Goal: Transaction & Acquisition: Book appointment/travel/reservation

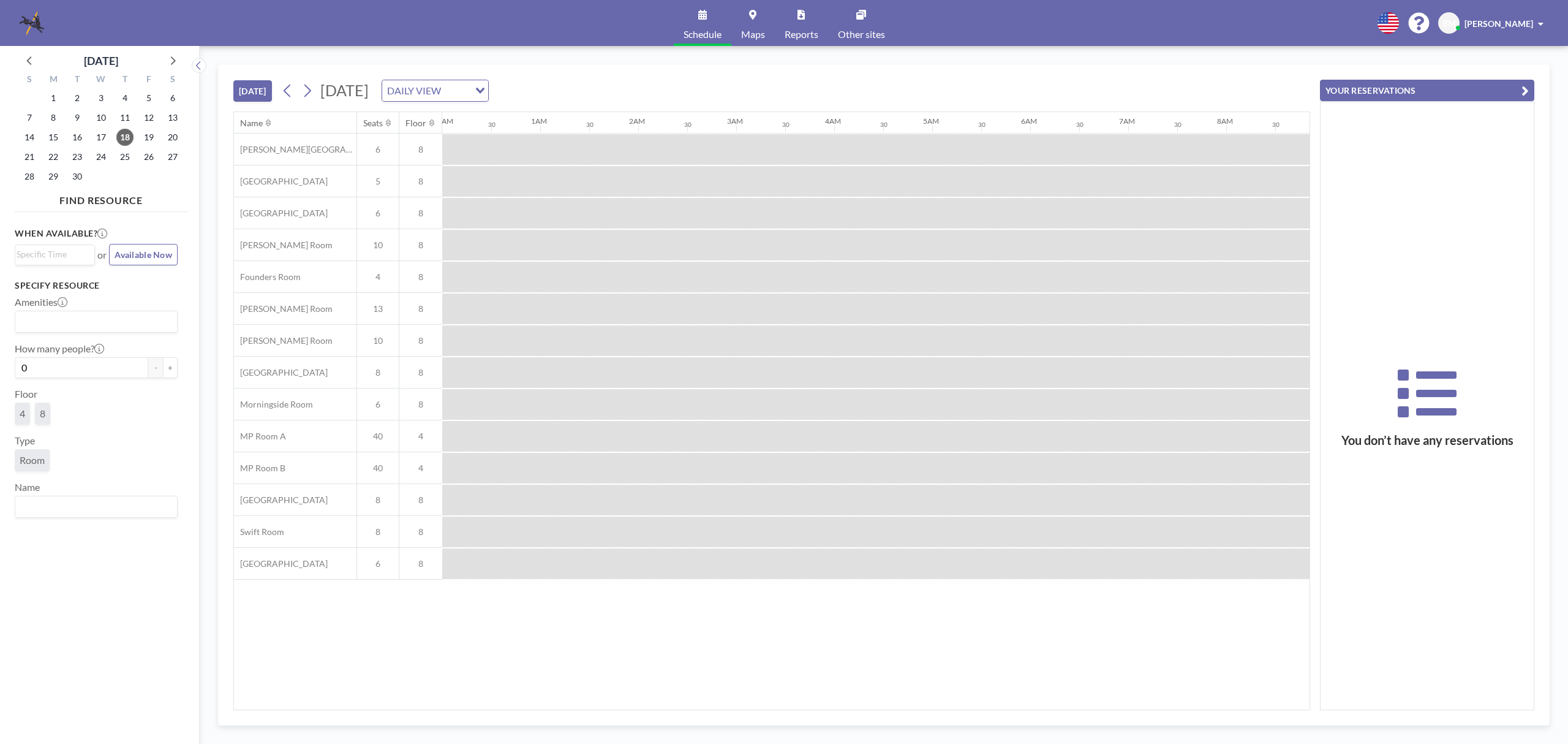
scroll to position [0, 833]
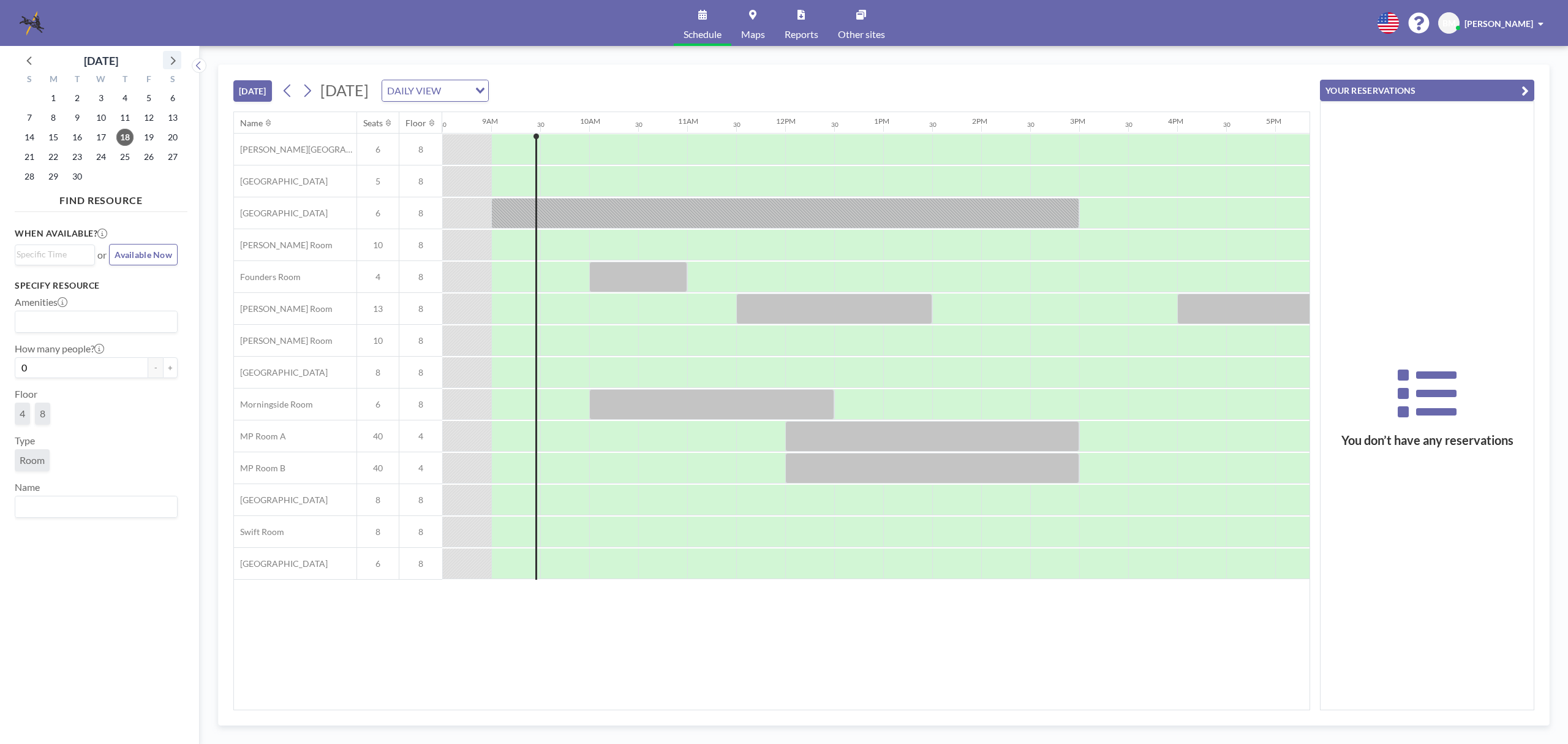
click at [176, 60] on icon at bounding box center [172, 60] width 16 height 16
click at [307, 86] on icon at bounding box center [307, 91] width 12 height 18
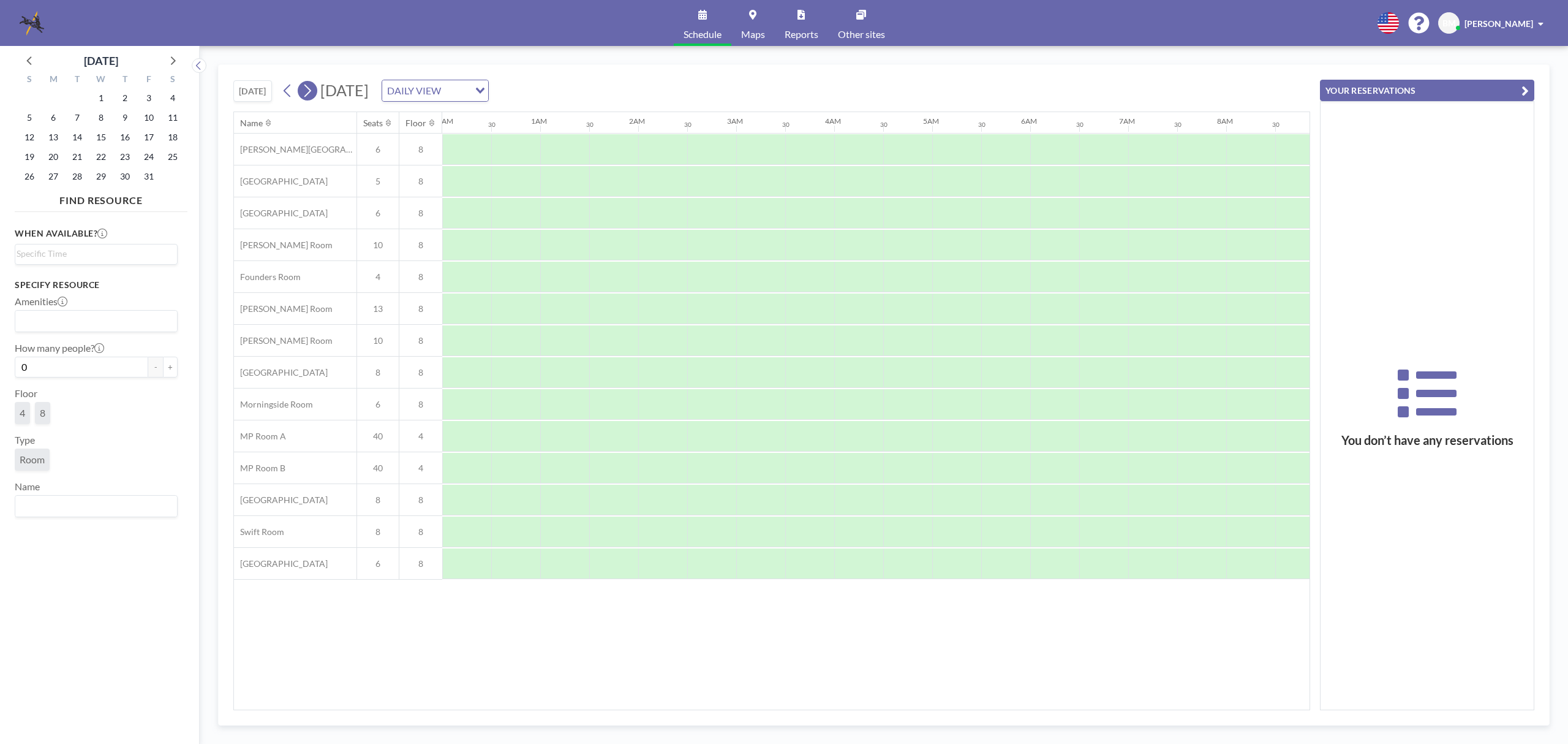
scroll to position [0, 735]
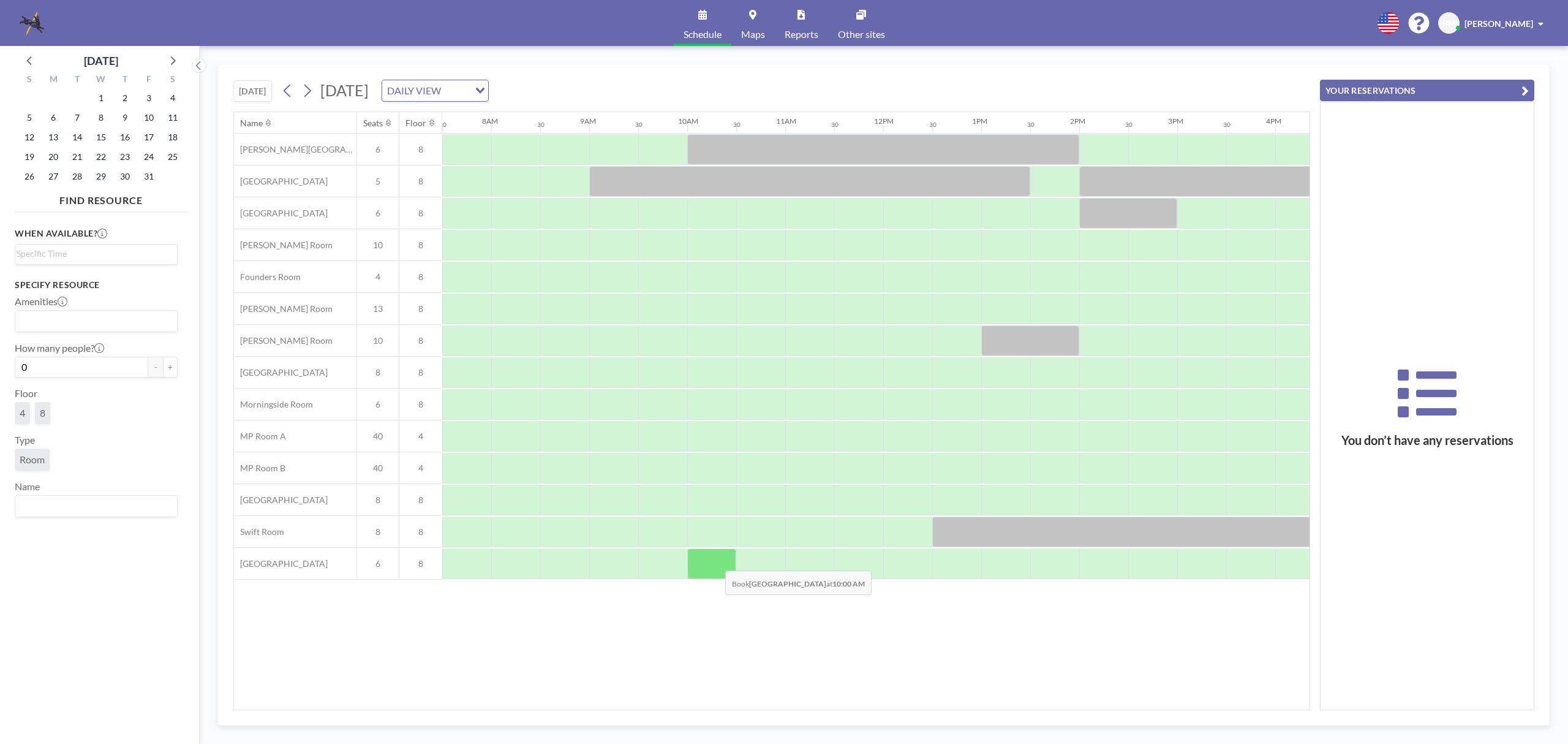
click at [716, 563] on div at bounding box center [712, 564] width 49 height 31
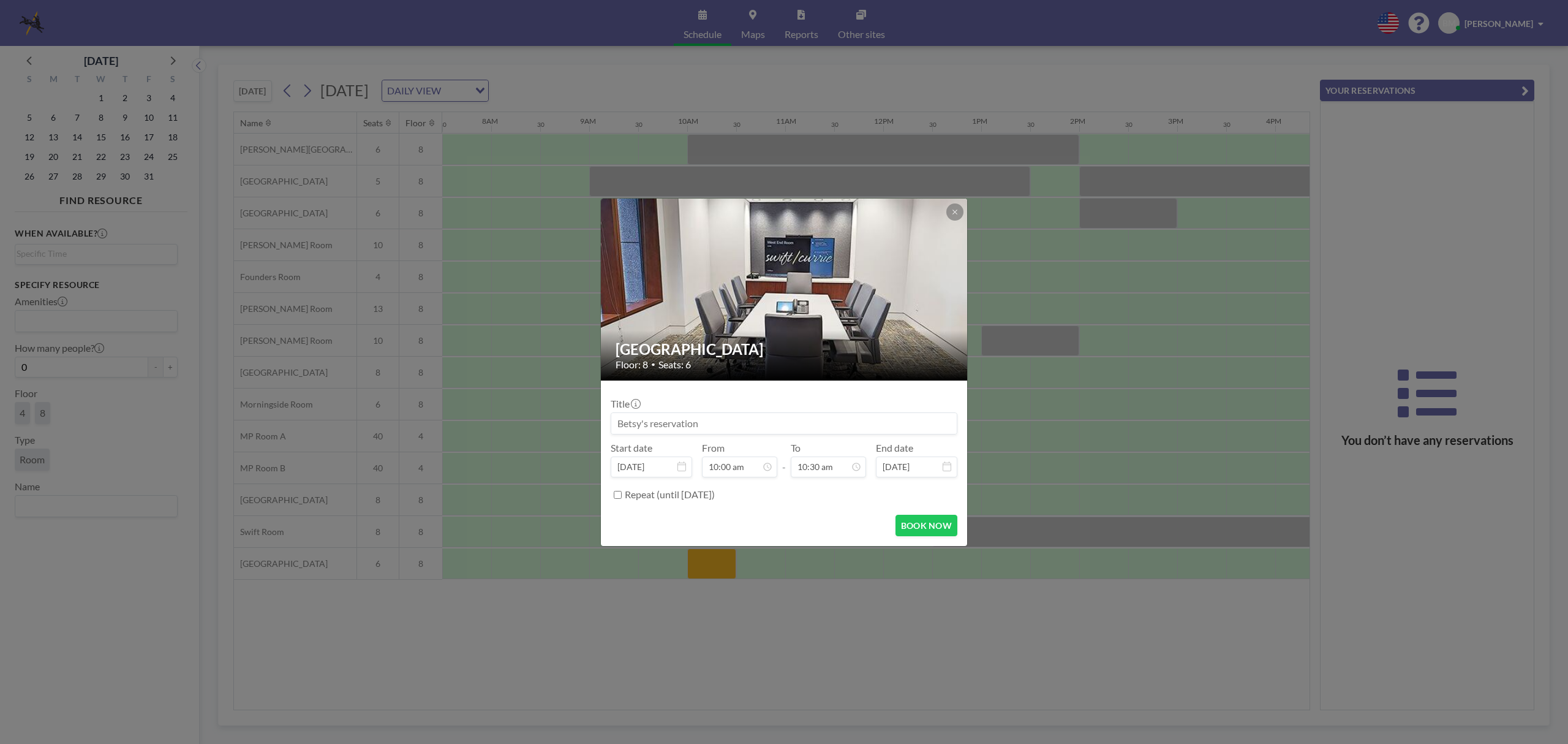
scroll to position [457, 0]
click at [699, 417] on input at bounding box center [784, 423] width 345 height 21
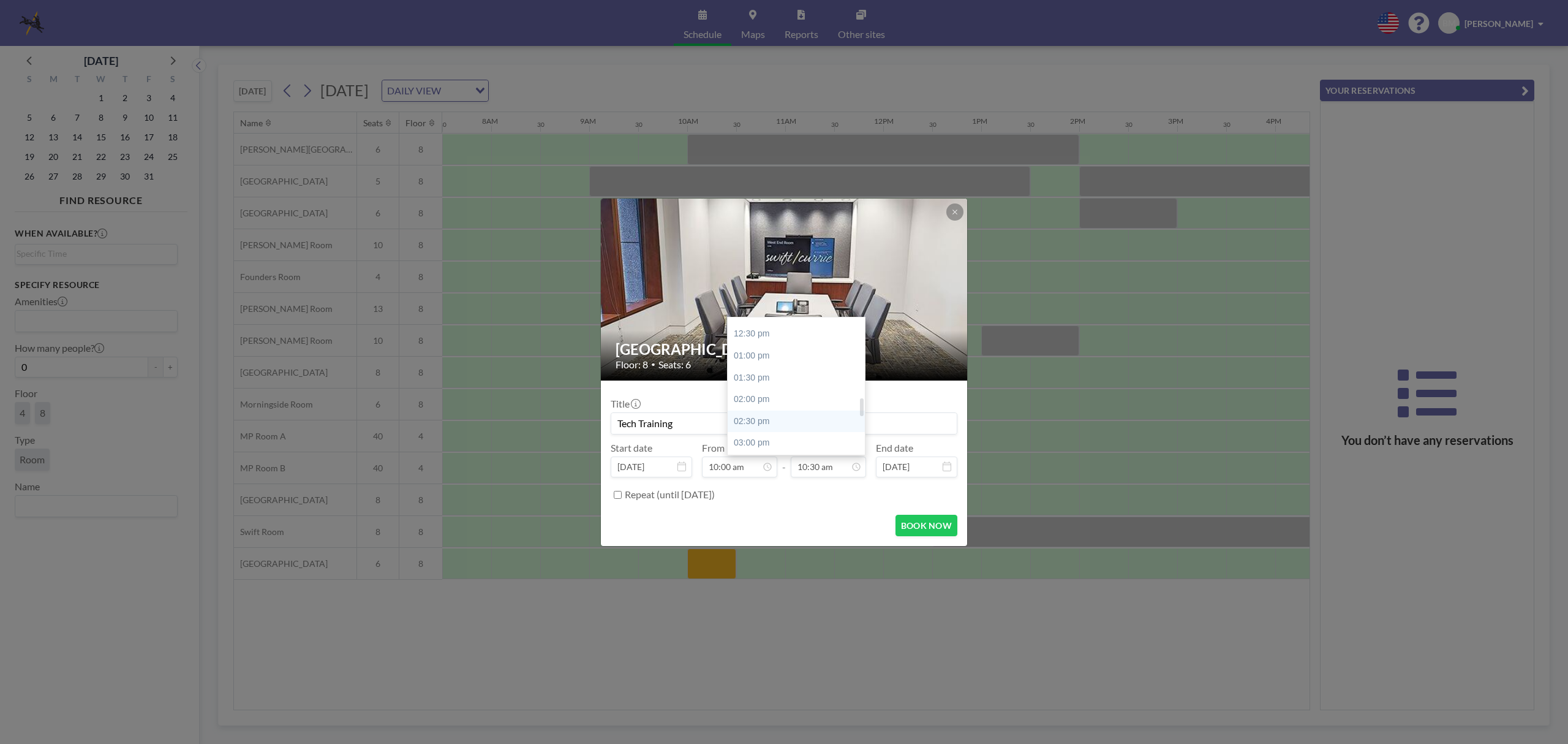
scroll to position [621, 0]
type input "Tech Training"
click at [759, 360] on div "03:00 pm" at bounding box center [800, 361] width 145 height 22
type input "03:00 pm"
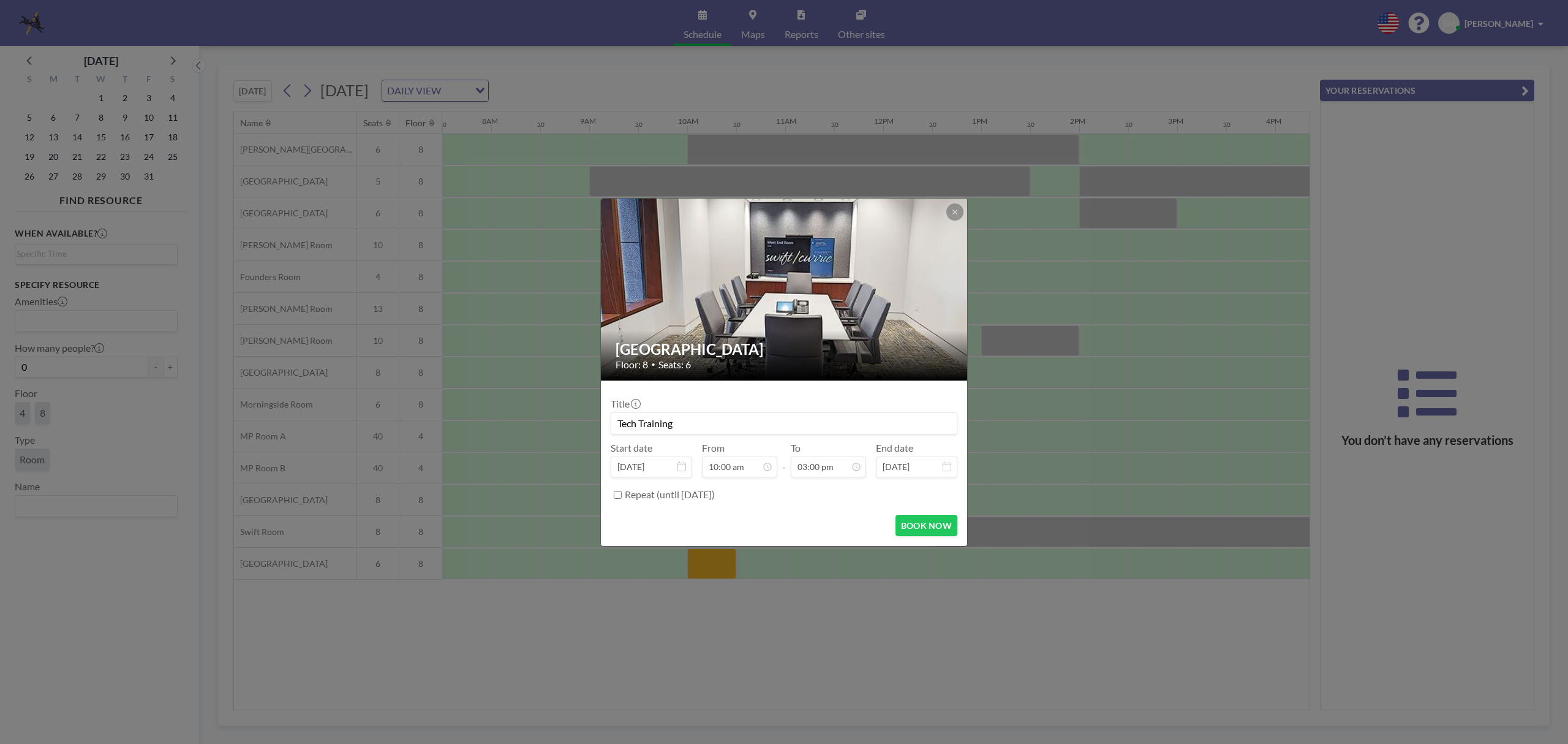
click at [682, 416] on input "Tech Training" at bounding box center [784, 423] width 345 height 21
type input "Tech Training - Zoom (bkm)"
click at [923, 525] on button "BOOK NOW" at bounding box center [927, 525] width 62 height 21
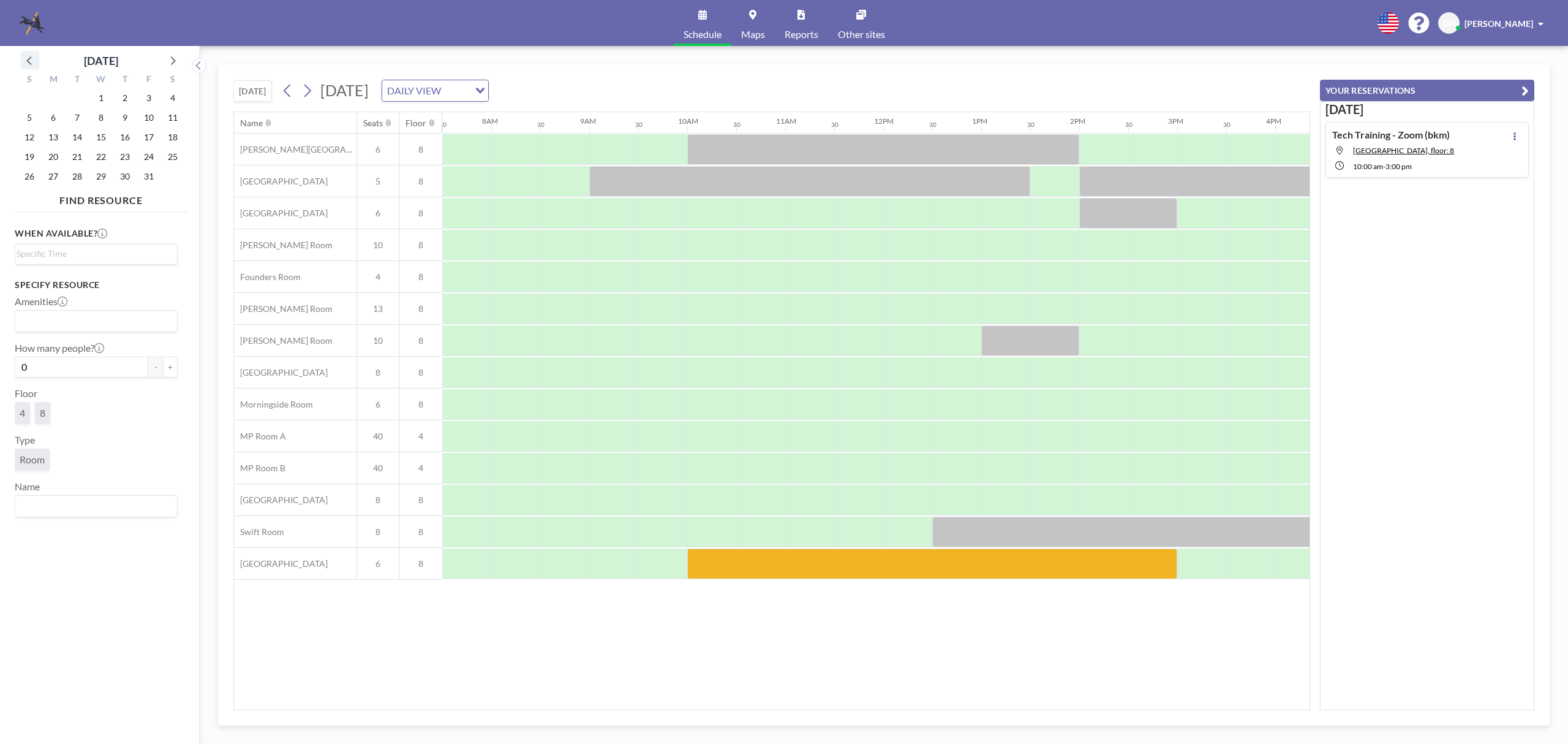
click at [26, 61] on icon at bounding box center [30, 60] width 16 height 16
click at [51, 157] on span "22" at bounding box center [53, 157] width 17 height 17
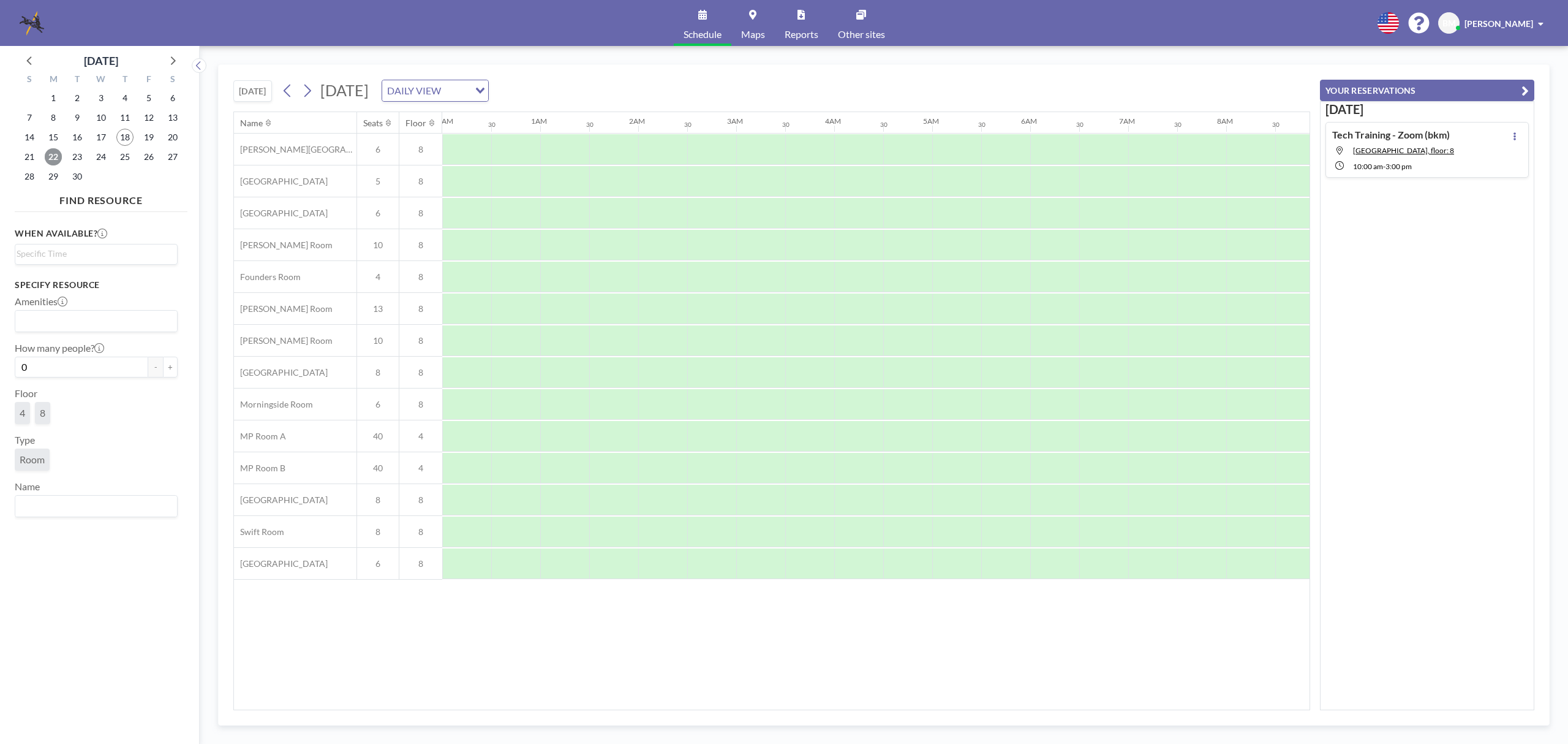
scroll to position [0, 735]
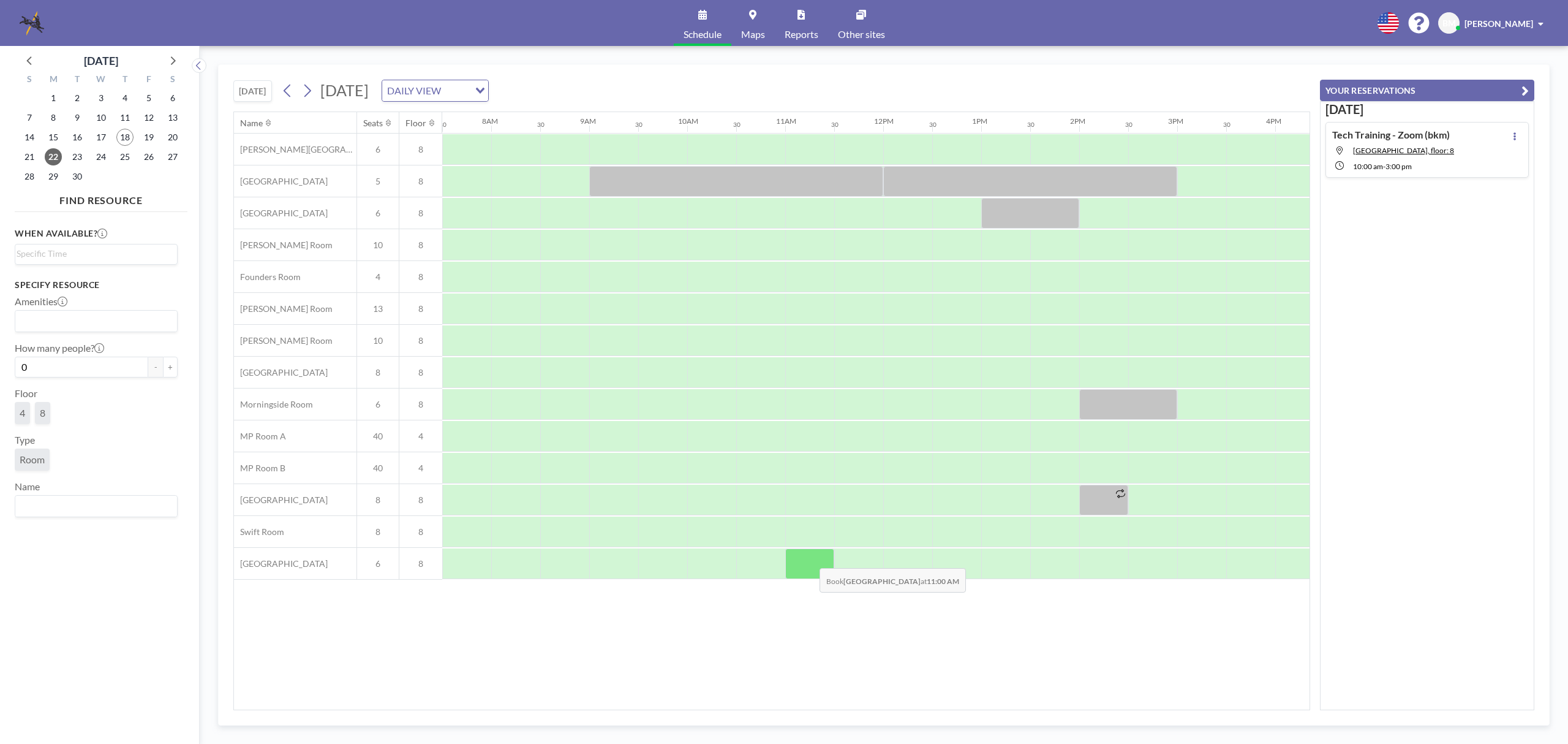
click at [810, 560] on div at bounding box center [810, 564] width 49 height 31
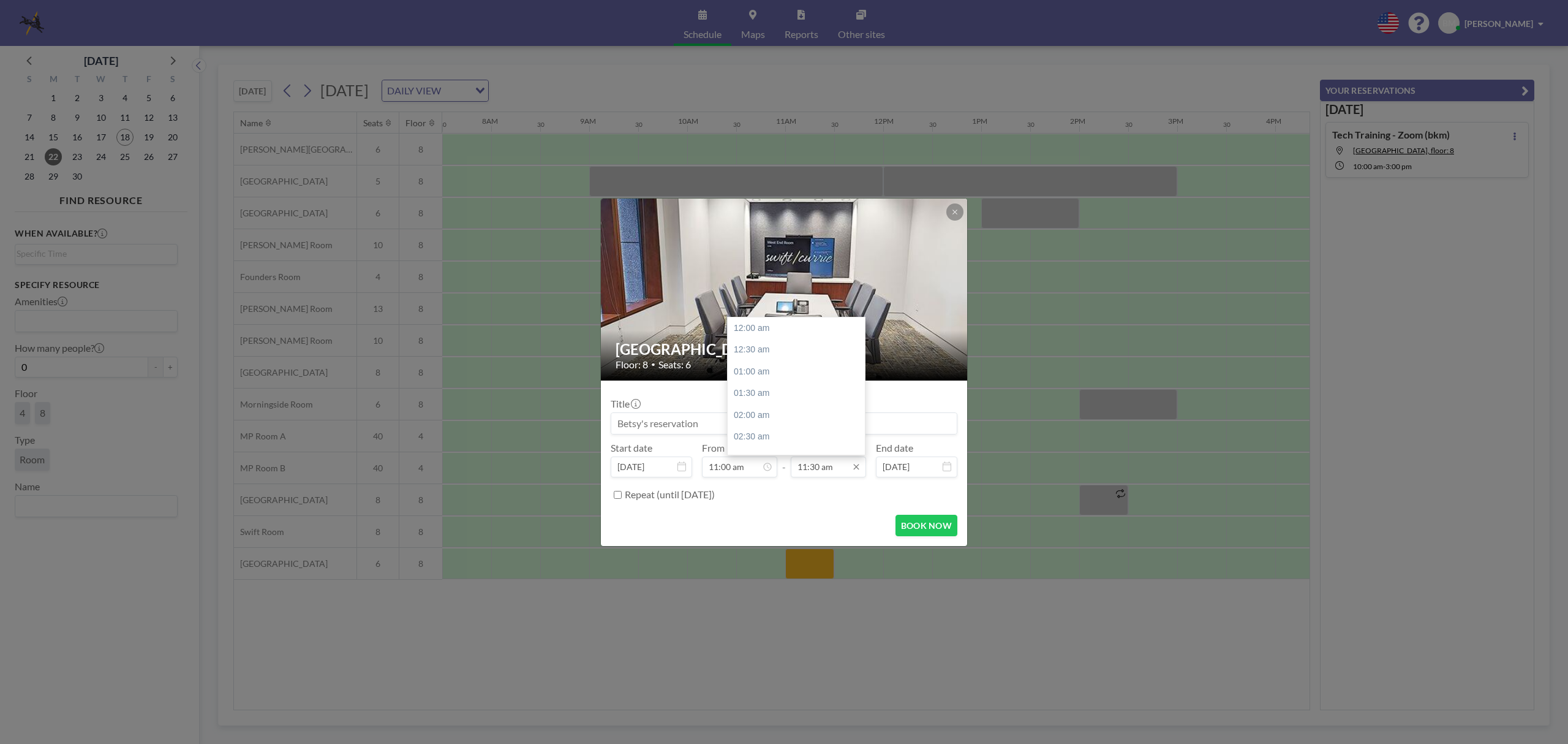
scroll to position [501, 0]
click at [834, 464] on input "11:30 am" at bounding box center [828, 467] width 75 height 21
click at [753, 399] on div "03:00 pm" at bounding box center [800, 399] width 145 height 22
type input "03:00 pm"
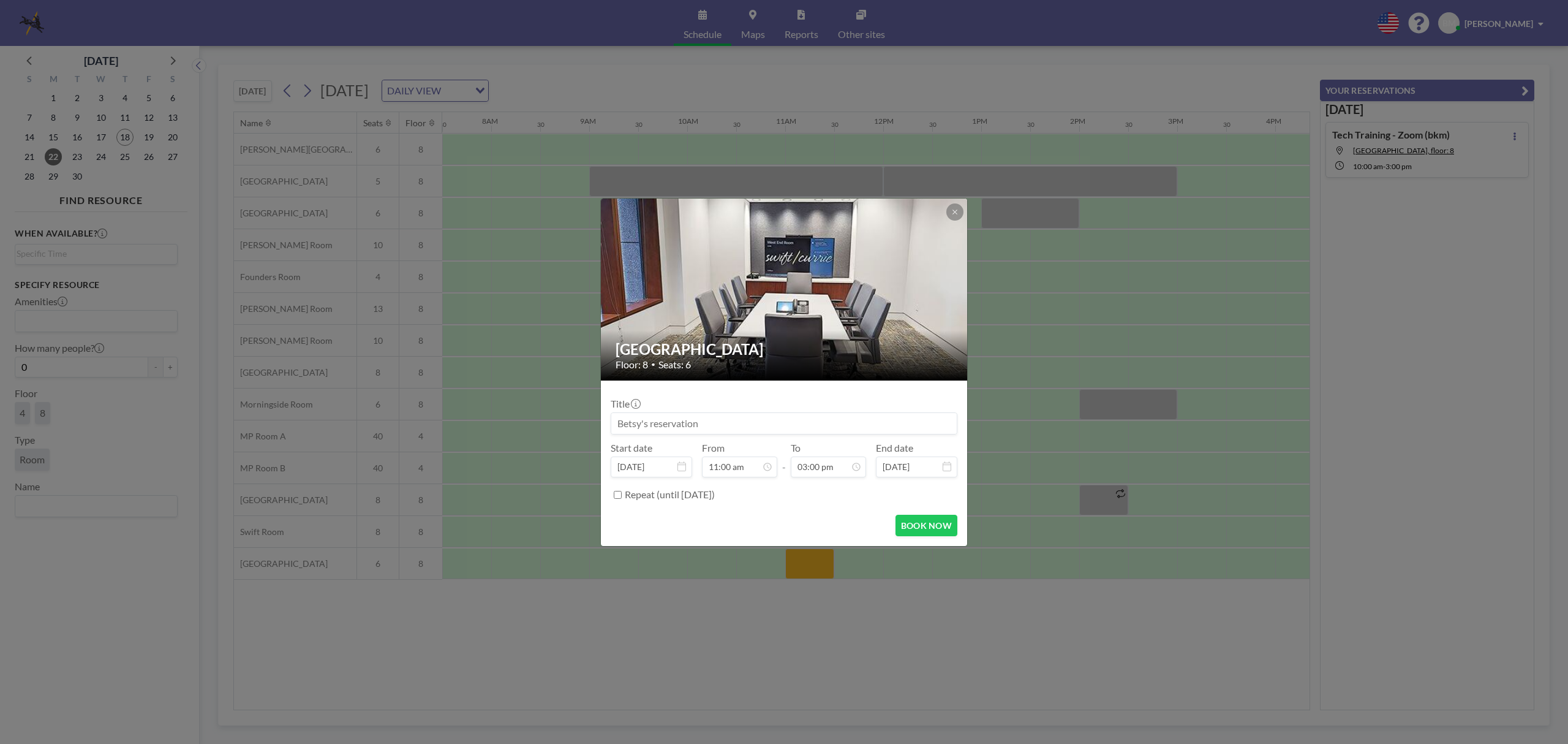
click at [728, 425] on input at bounding box center [784, 423] width 345 height 21
click at [738, 421] on input "Tech Training" at bounding box center [784, 423] width 345 height 21
type input "Tech Training - Zoom (bkm)"
click at [912, 526] on button "BOOK NOW" at bounding box center [927, 525] width 62 height 21
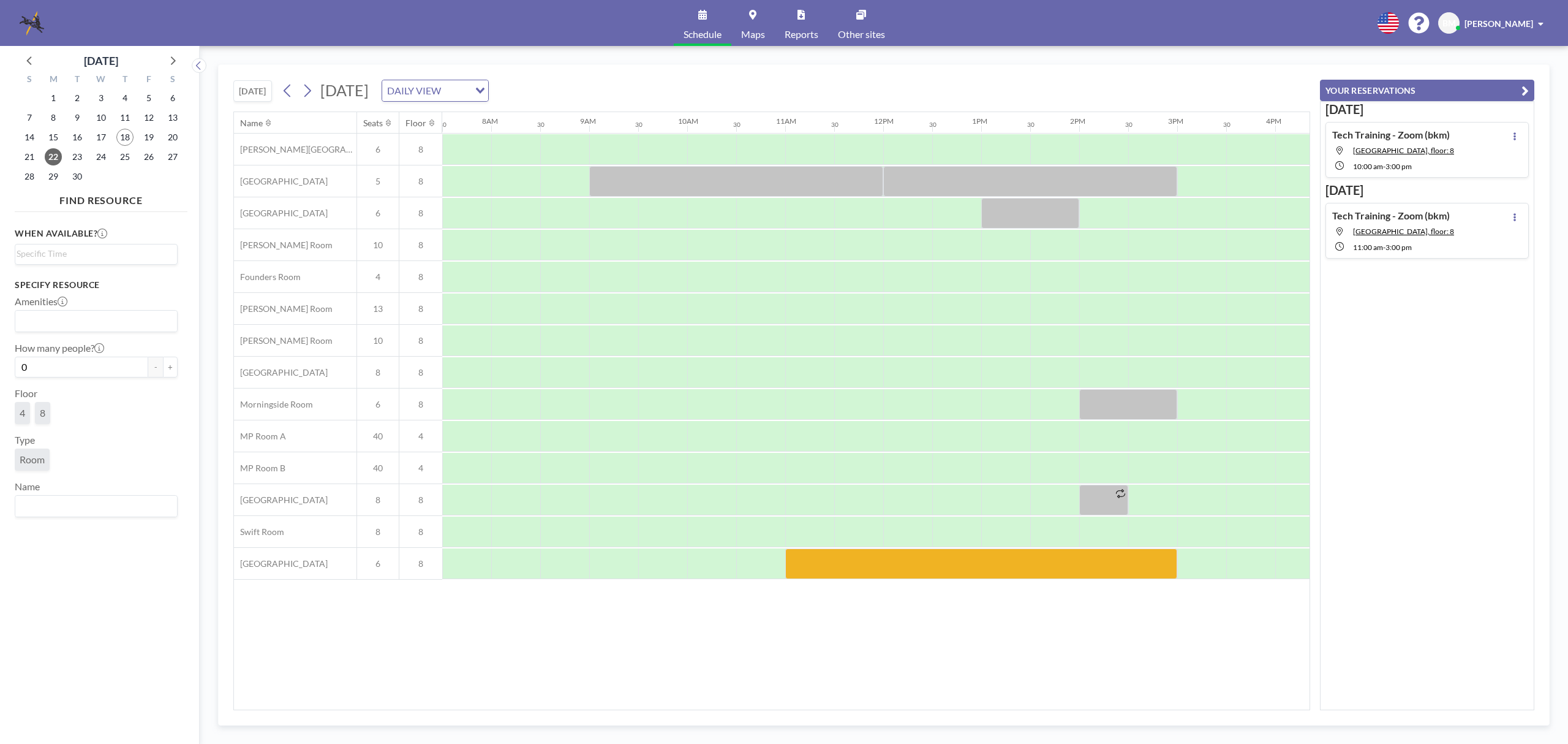
click at [754, 18] on icon at bounding box center [753, 15] width 7 height 10
